Goal: Use online tool/utility: Utilize a website feature to perform a specific function

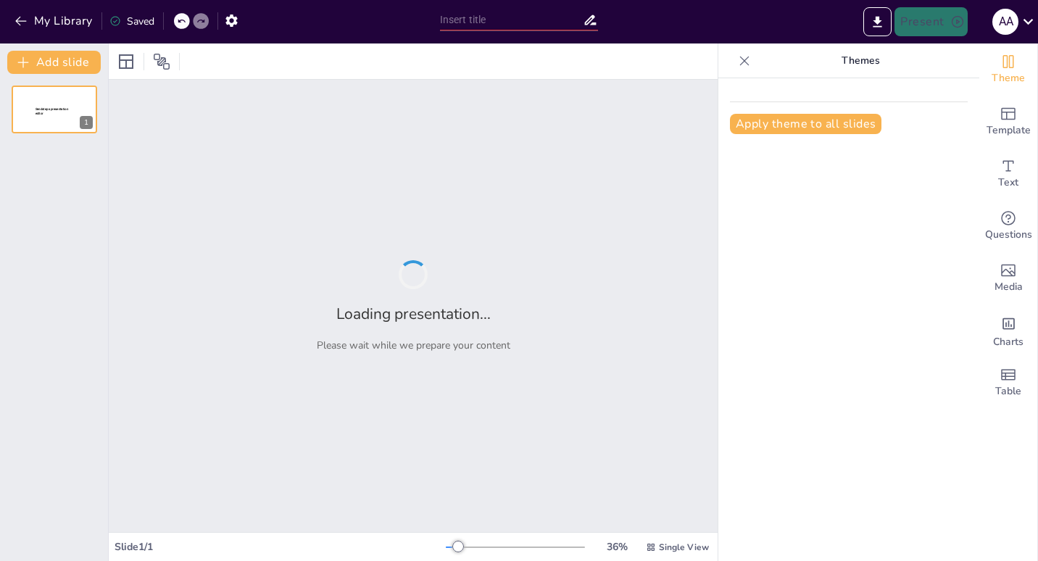
type input "Utilizing AI for Project Presentation: Structure and Insights"
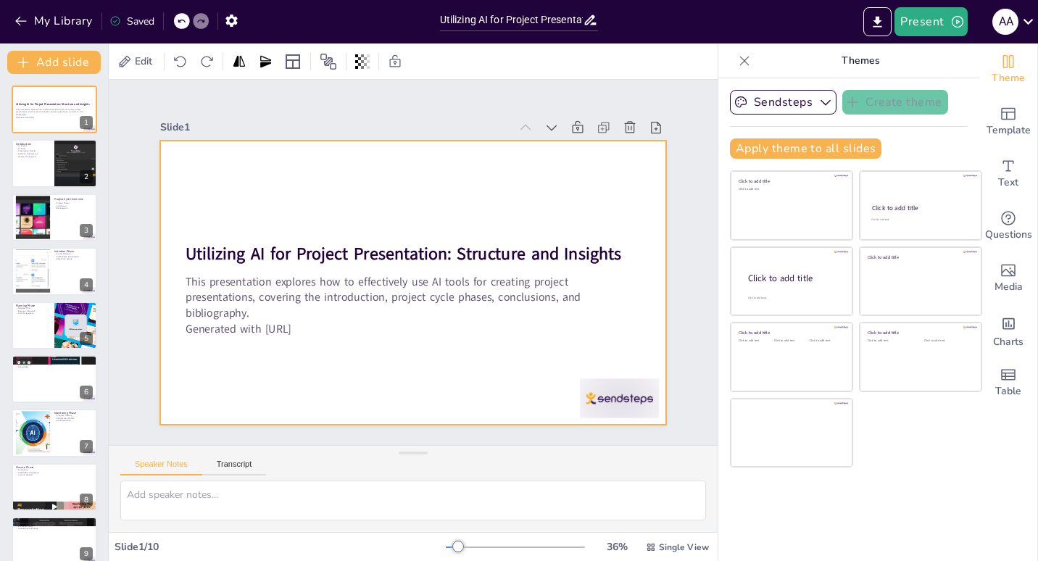
click at [361, 364] on div at bounding box center [405, 244] width 578 height 466
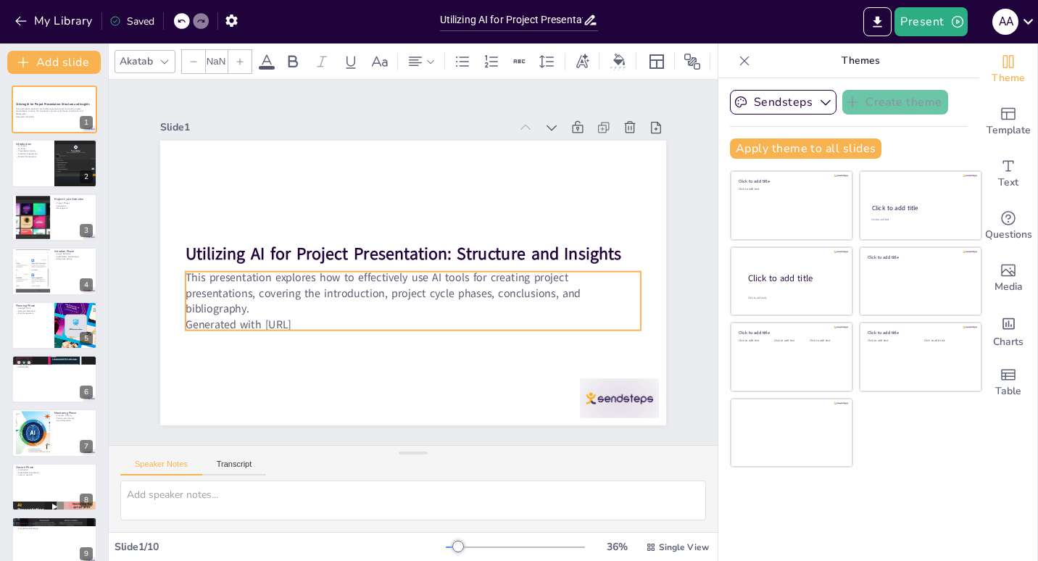
type input "32"
click at [362, 296] on p "This presentation explores how to effectively use AI tools for creating project…" at bounding box center [389, 244] width 306 height 396
click at [298, 307] on p "Generated with [URL]" at bounding box center [353, 275] width 110 height 449
click at [283, 307] on p "Generated with [URL]" at bounding box center [394, 320] width 438 height 155
click at [443, 313] on p "Generated with [URL]" at bounding box center [475, 256] width 64 height 454
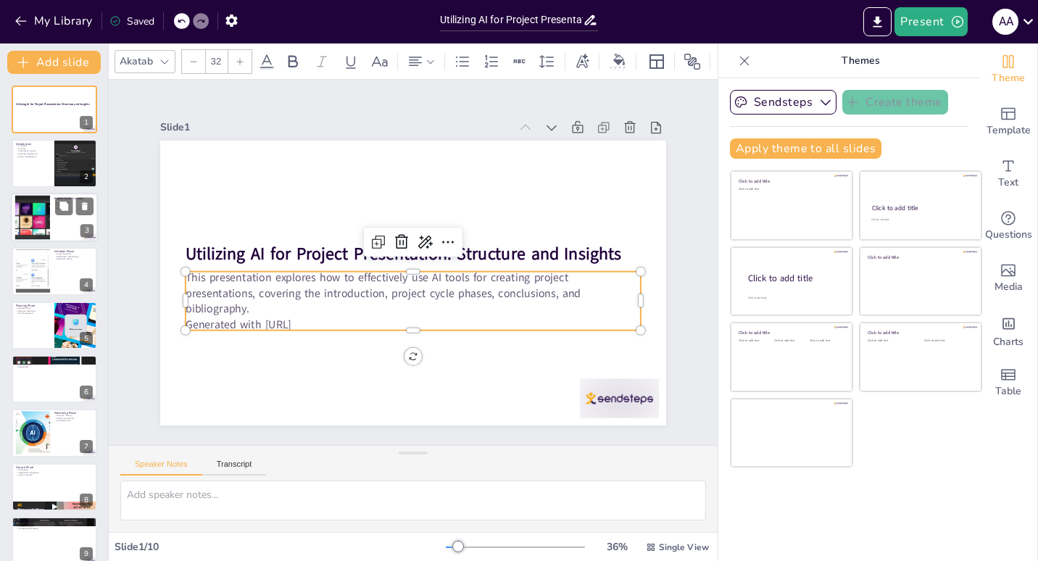
click at [57, 217] on div at bounding box center [54, 217] width 87 height 49
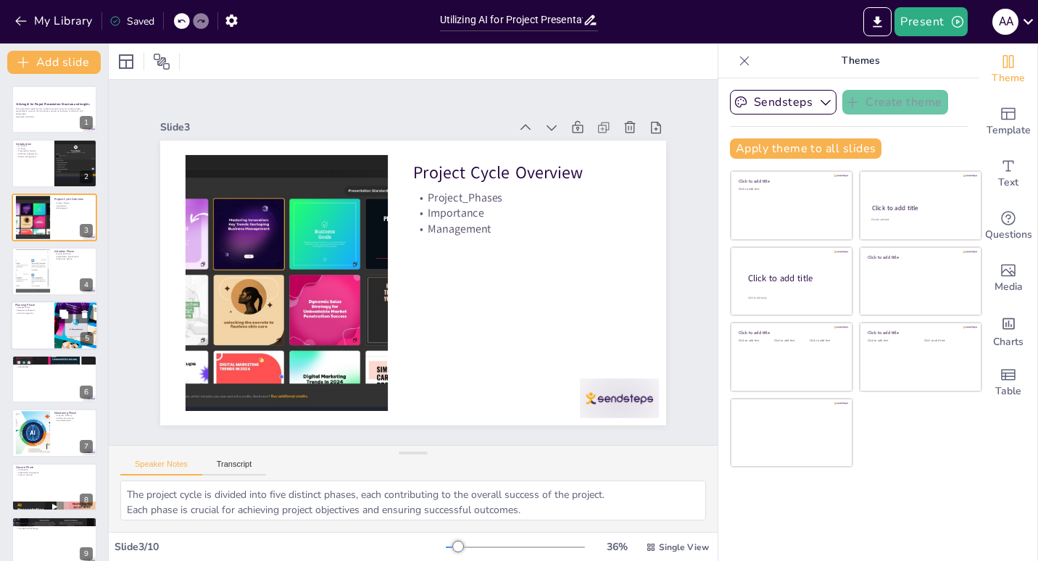
click at [34, 330] on div at bounding box center [54, 325] width 87 height 49
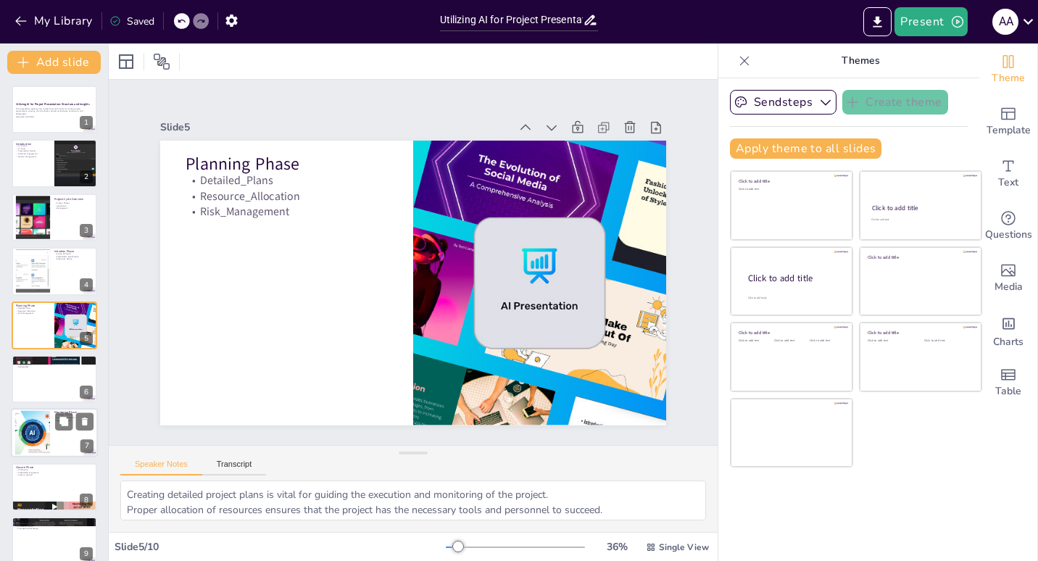
scroll to position [70, 0]
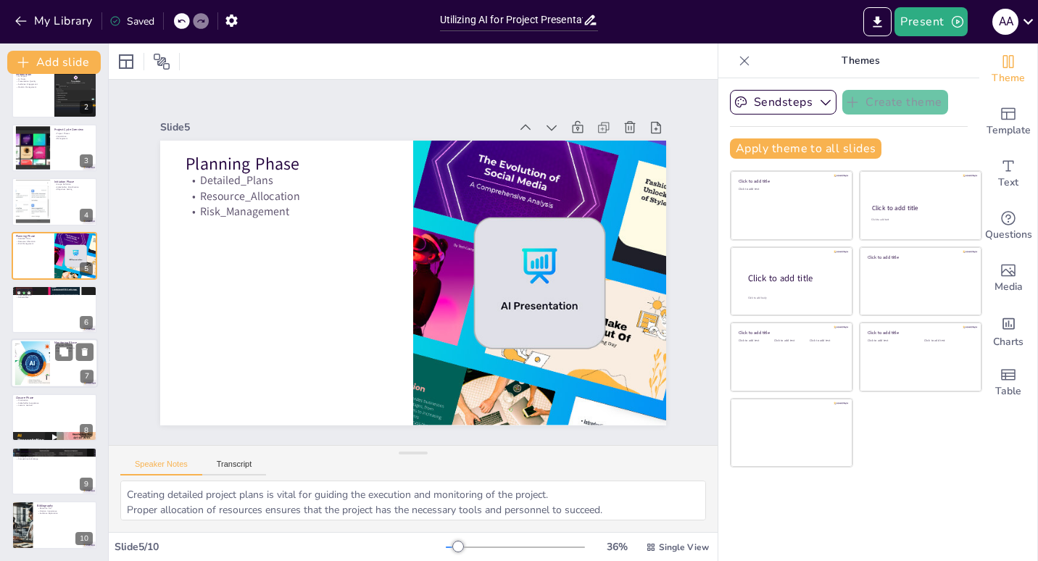
click at [59, 362] on div at bounding box center [54, 363] width 87 height 49
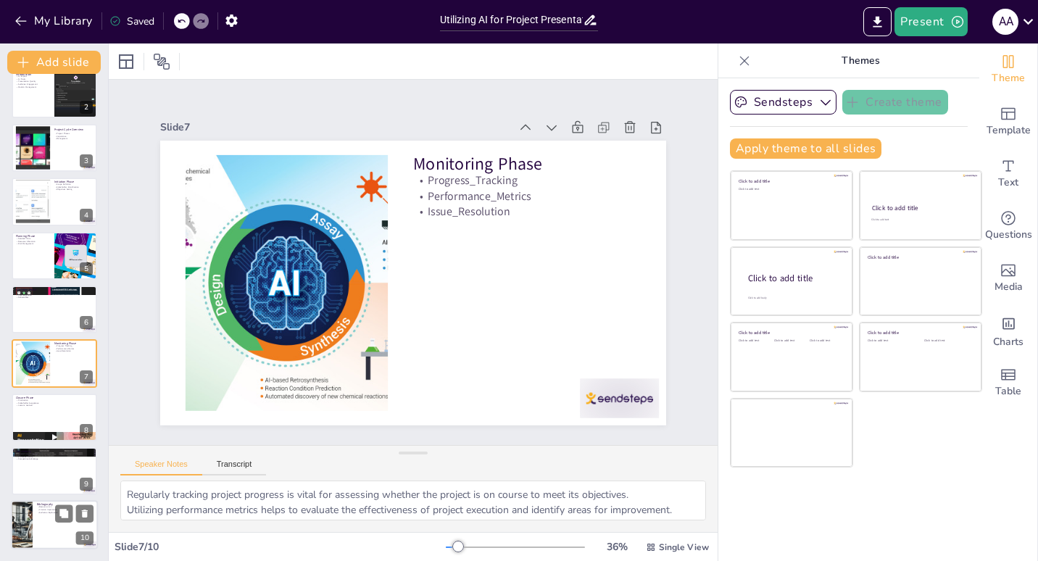
click at [39, 526] on div at bounding box center [54, 525] width 87 height 49
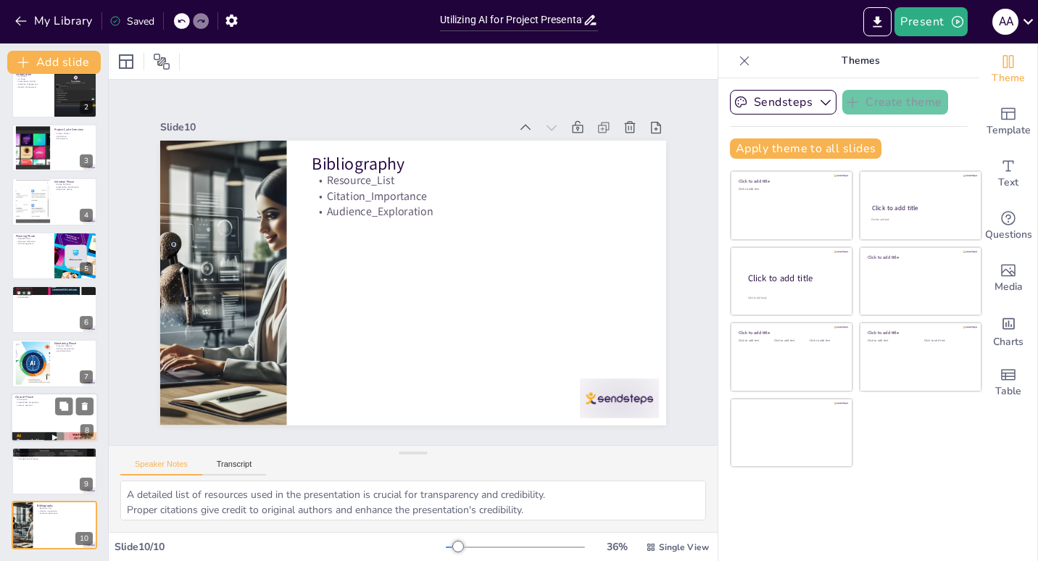
click at [47, 425] on div at bounding box center [54, 417] width 87 height 49
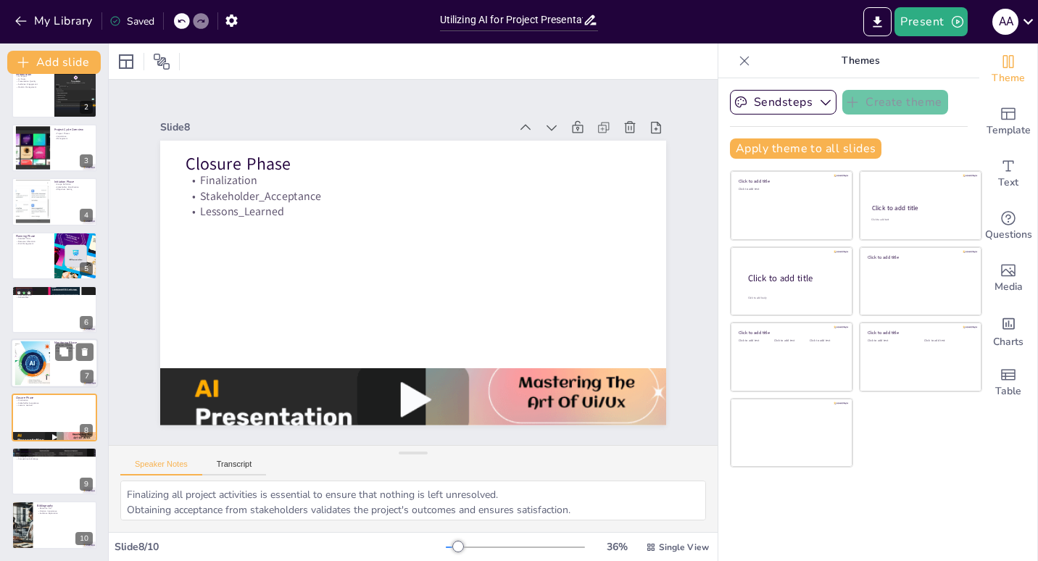
click at [45, 380] on div at bounding box center [32, 363] width 77 height 44
type textarea "Regularly tracking project progress is vital for assessing whether the project …"
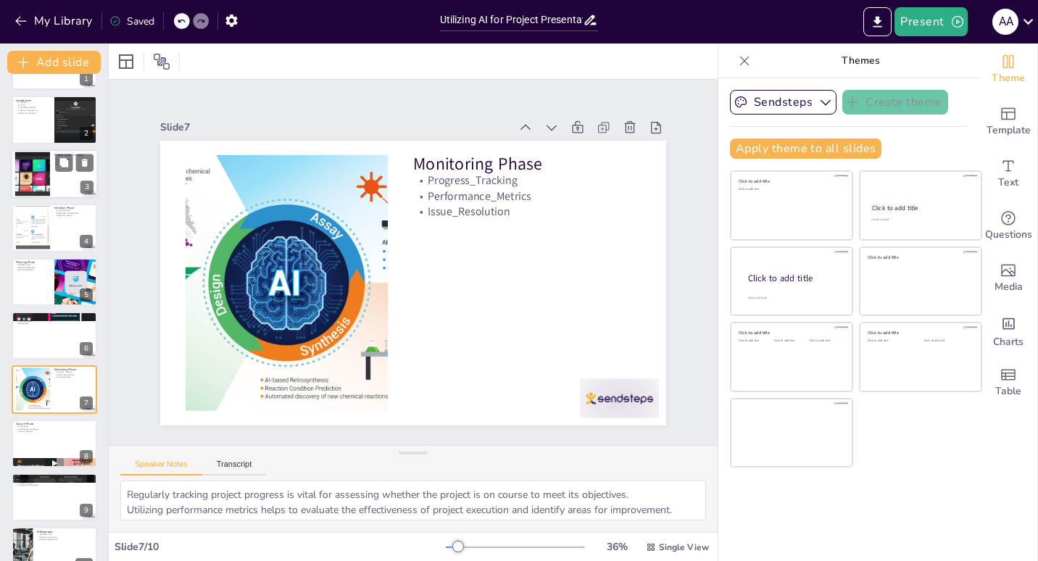
scroll to position [0, 0]
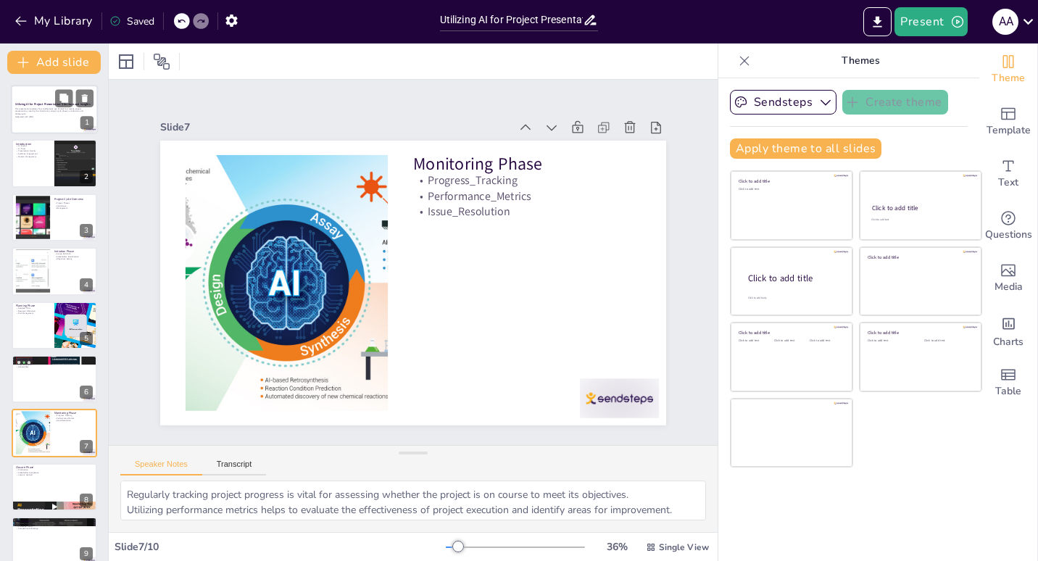
click at [46, 110] on p "This presentation explores how to effectively use AI tools for creating project…" at bounding box center [54, 111] width 78 height 8
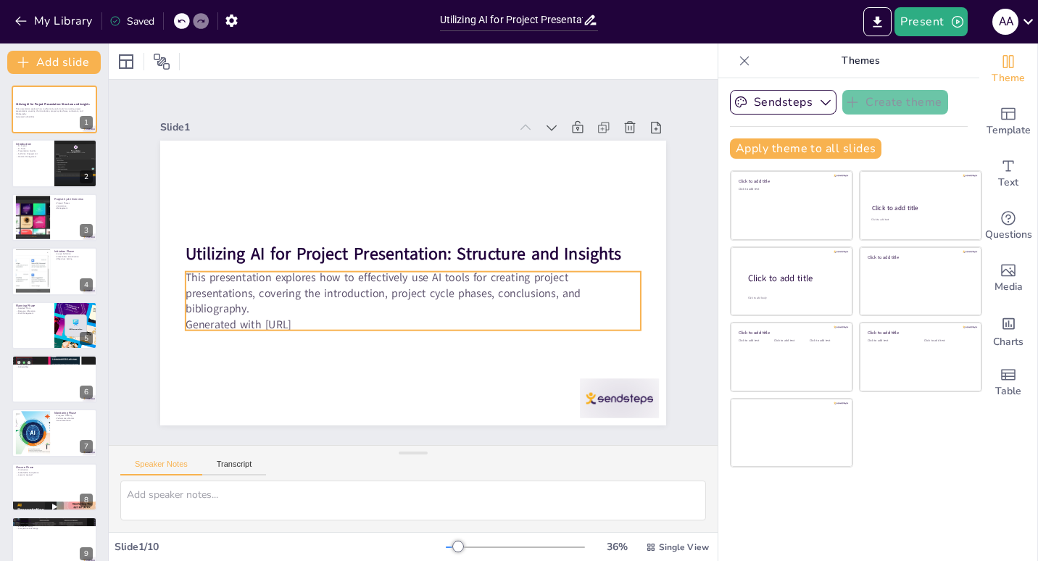
click at [307, 304] on p "Generated with [URL]" at bounding box center [362, 299] width 280 height 378
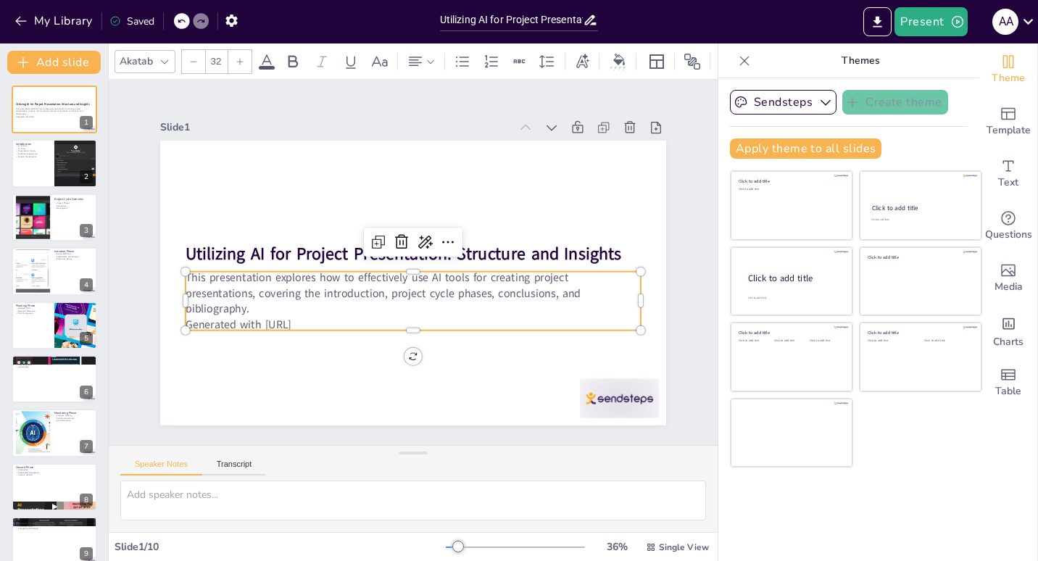
click at [307, 317] on p "Generated with [URL]" at bounding box center [413, 325] width 455 height 16
drag, startPoint x: 320, startPoint y: 312, endPoint x: 173, endPoint y: 275, distance: 151.9
click at [173, 275] on div "Utilizing AI for Project Presentation: Structure and Insights This presentation…" at bounding box center [405, 244] width 578 height 466
drag, startPoint x: 246, startPoint y: 288, endPoint x: 200, endPoint y: 301, distance: 47.5
copy div "This presentation explores how to effectively use AI tools for creating project…"
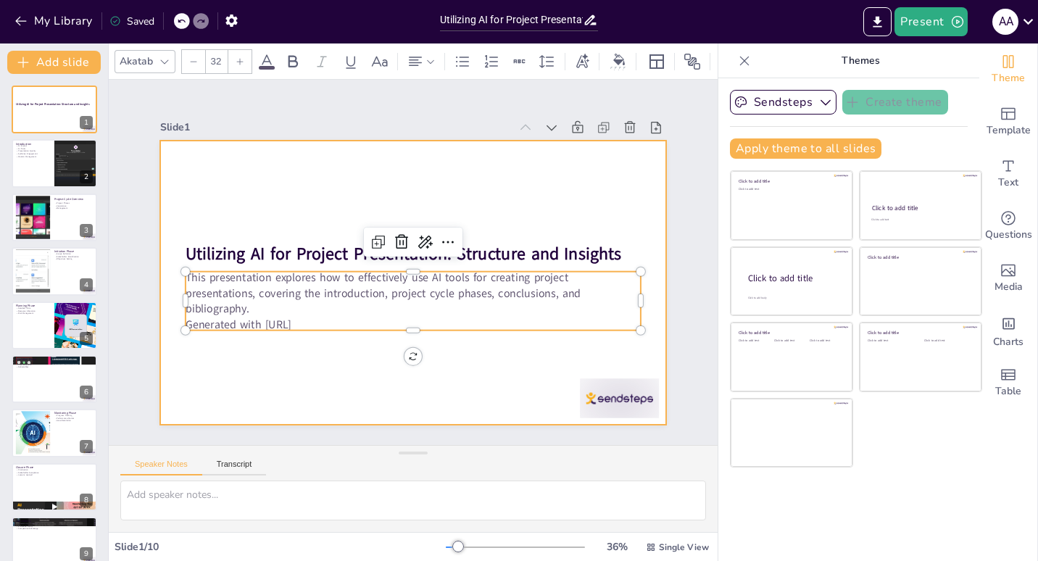
click at [415, 201] on div at bounding box center [418, 282] width 554 height 384
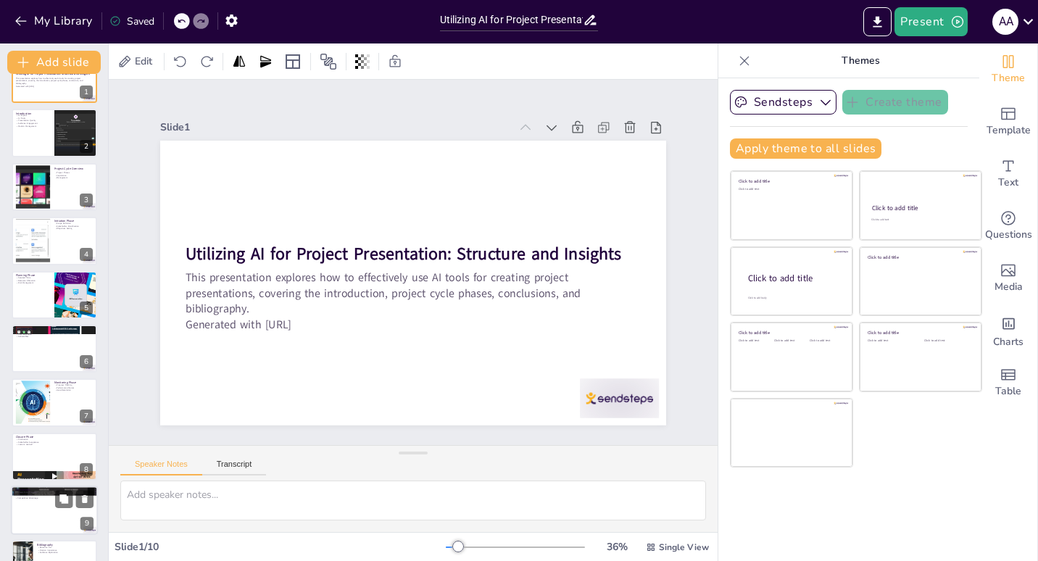
scroll to position [70, 0]
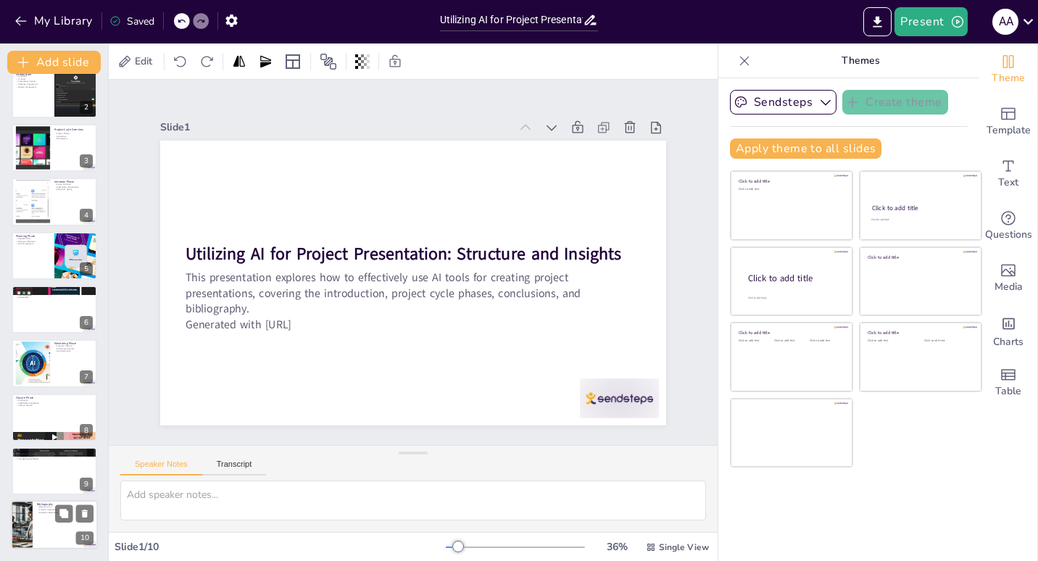
click at [36, 522] on div at bounding box center [54, 525] width 87 height 49
type textarea "A detailed list of resources used in the presentation is crucial for transparen…"
